Goal: Task Accomplishment & Management: Manage account settings

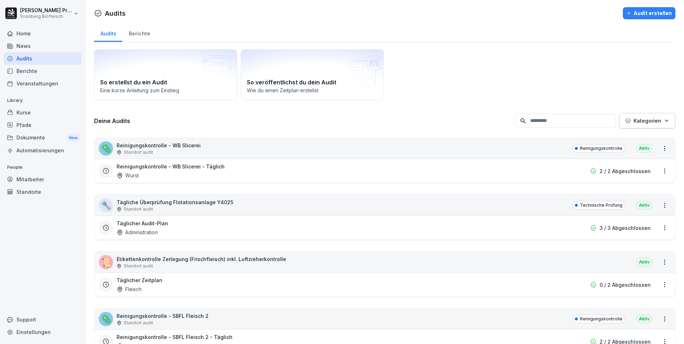
click at [57, 177] on div "Mitarbeiter" at bounding box center [43, 179] width 78 height 13
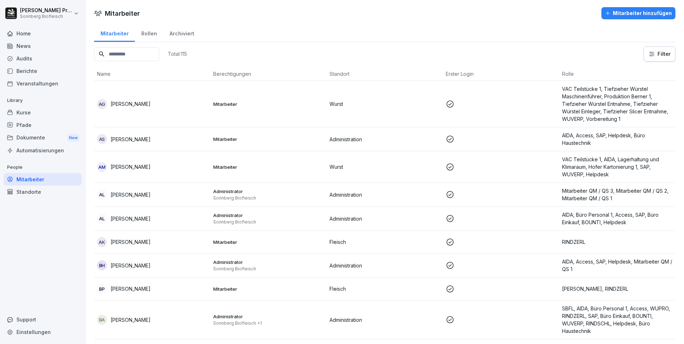
click at [122, 53] on input at bounding box center [126, 54] width 65 height 14
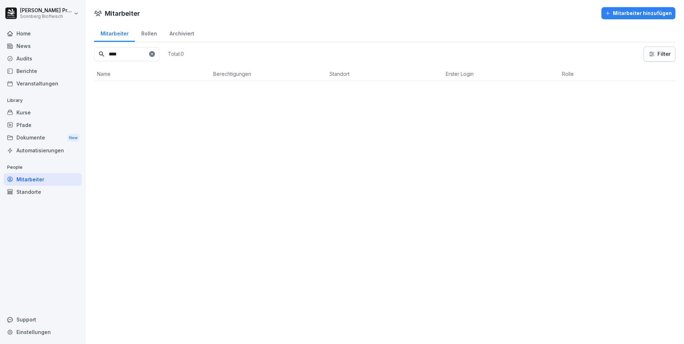
click at [122, 54] on input "****" at bounding box center [126, 54] width 65 height 14
type input "*"
